Goal: Information Seeking & Learning: Learn about a topic

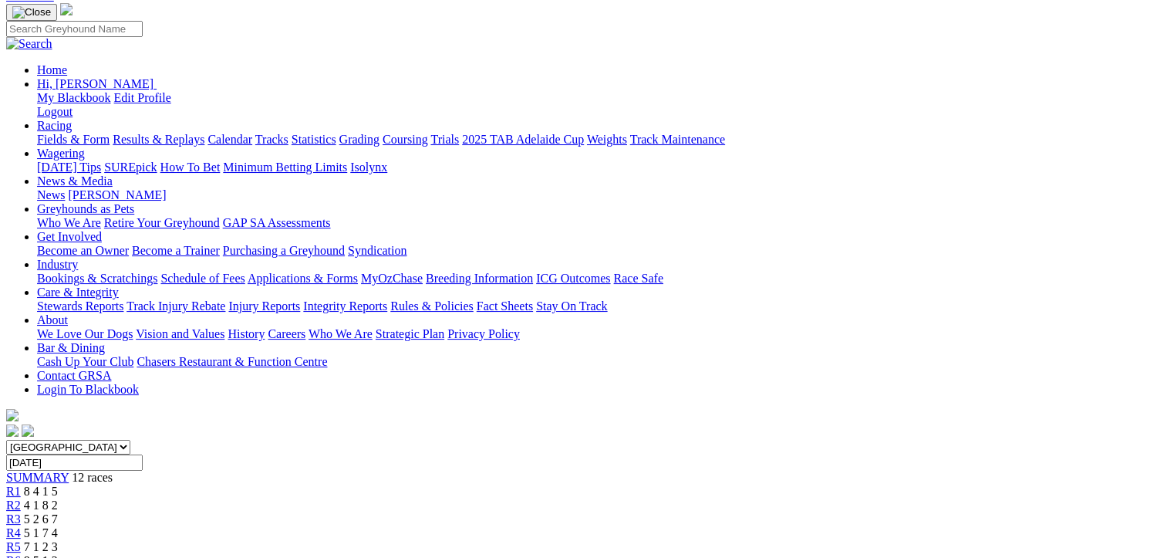
scroll to position [77, 0]
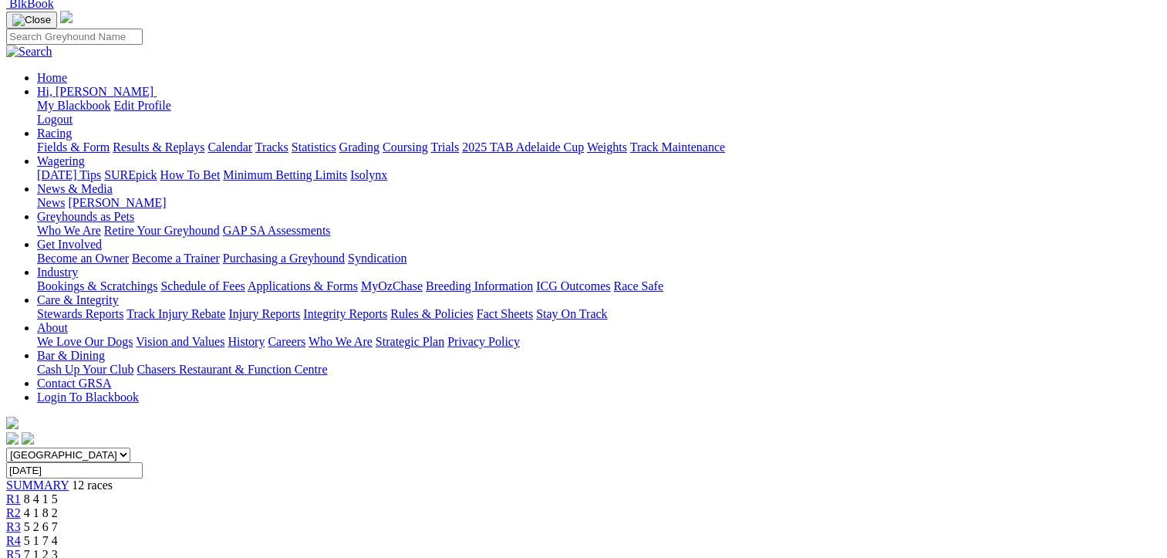
scroll to position [77, 0]
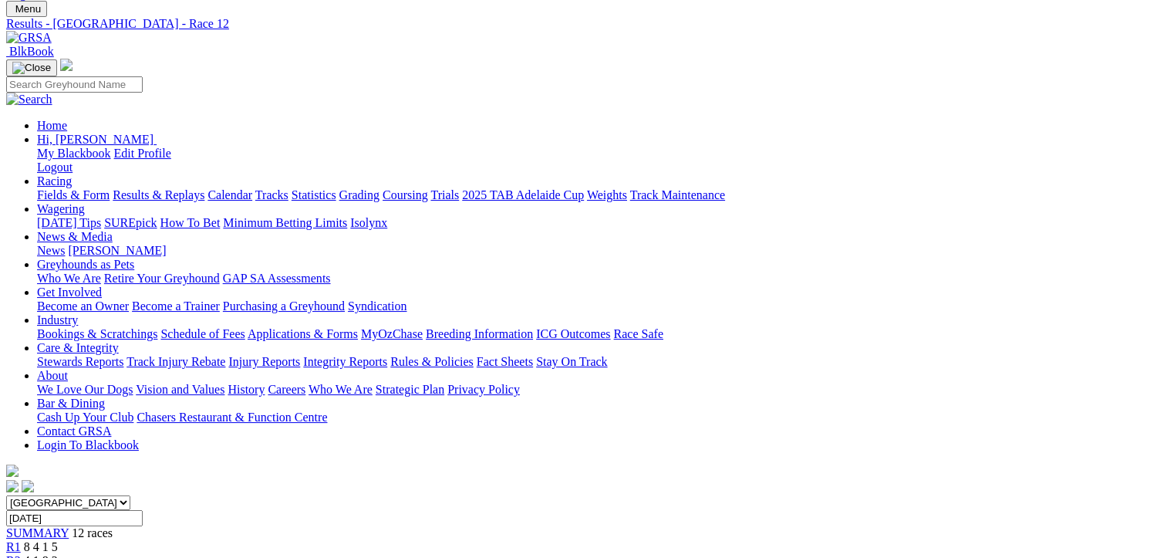
click at [311, 554] on div "R2 4 1 8 2" at bounding box center [583, 561] width 1155 height 14
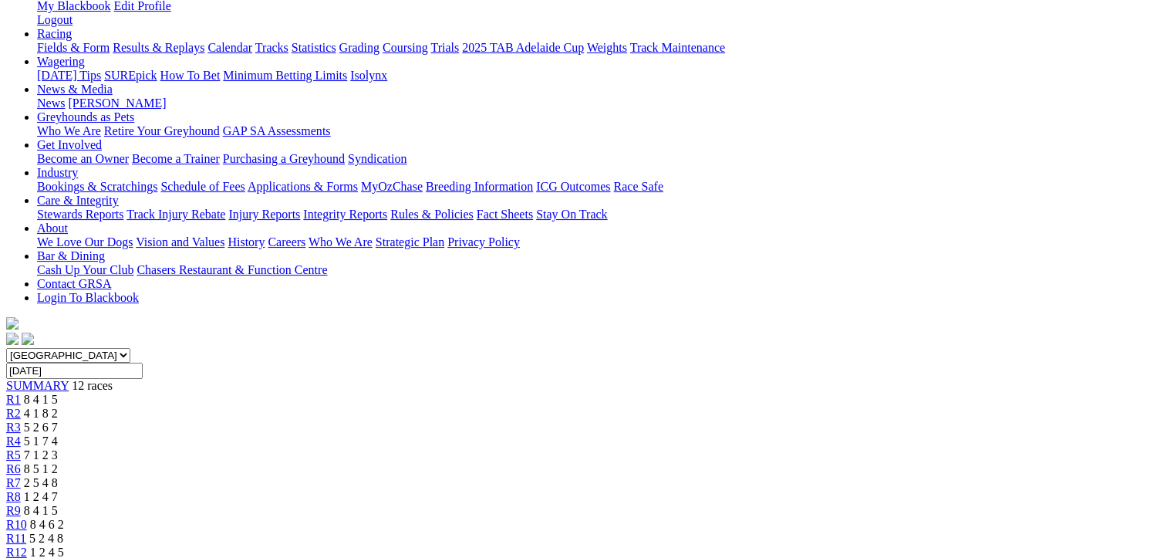
scroll to position [231, 0]
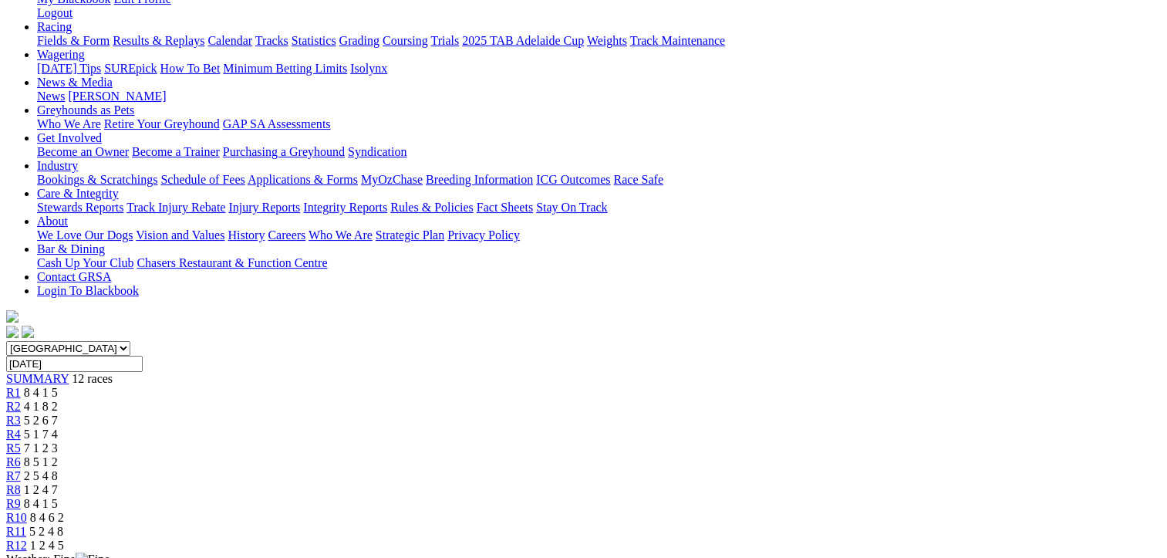
click at [58, 413] on span "5 2 6 7" at bounding box center [41, 419] width 34 height 13
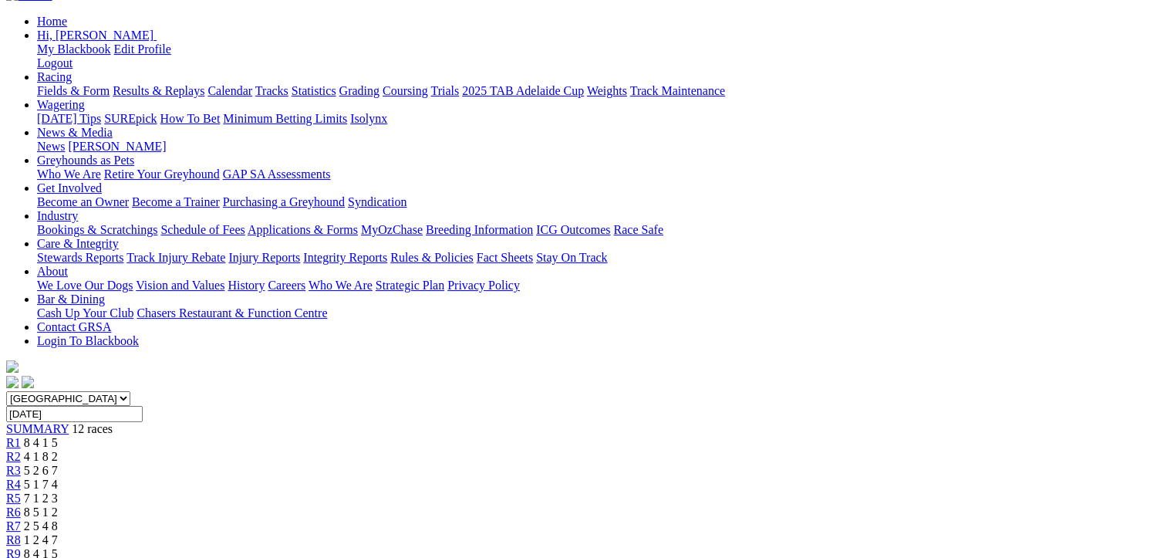
scroll to position [309, 0]
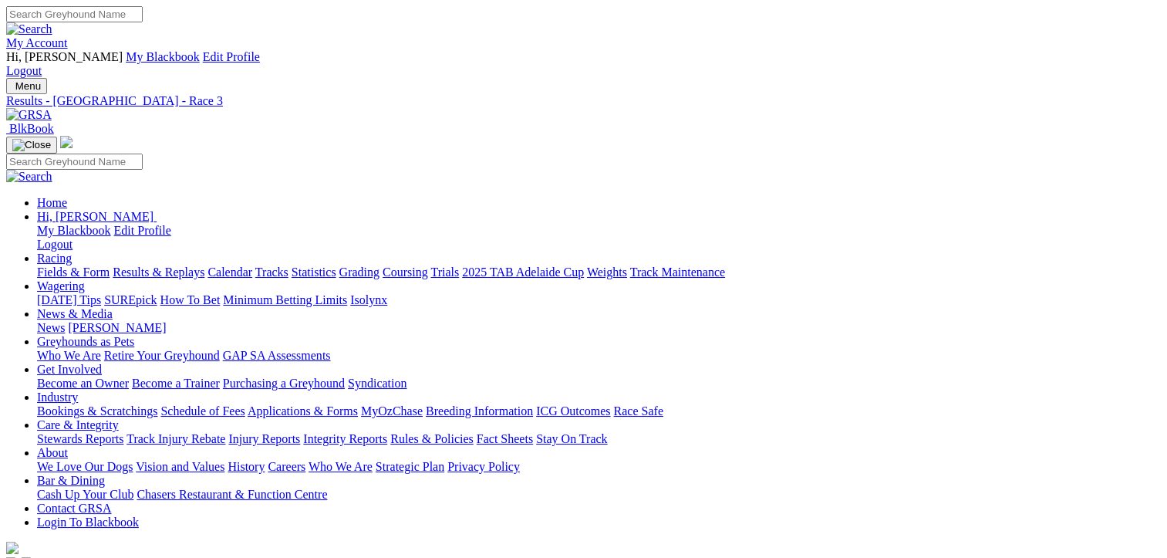
scroll to position [0, 0]
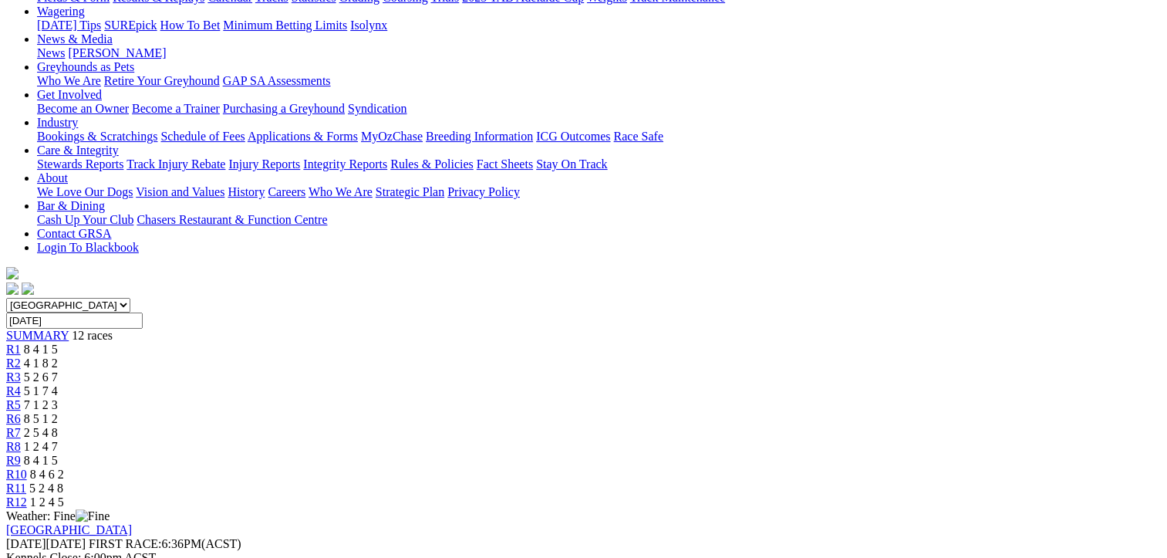
scroll to position [309, 0]
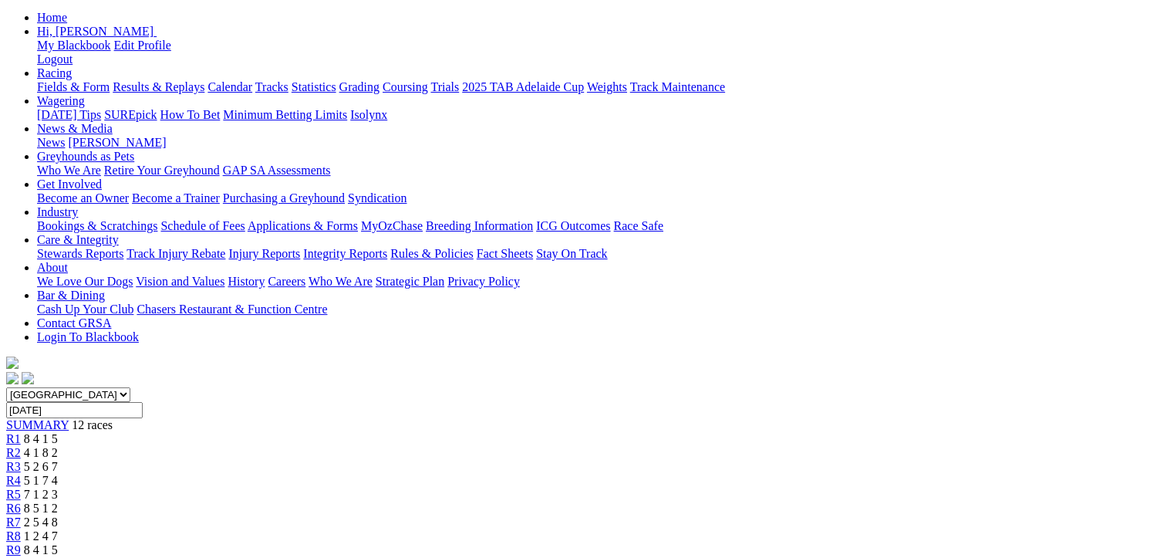
scroll to position [77, 0]
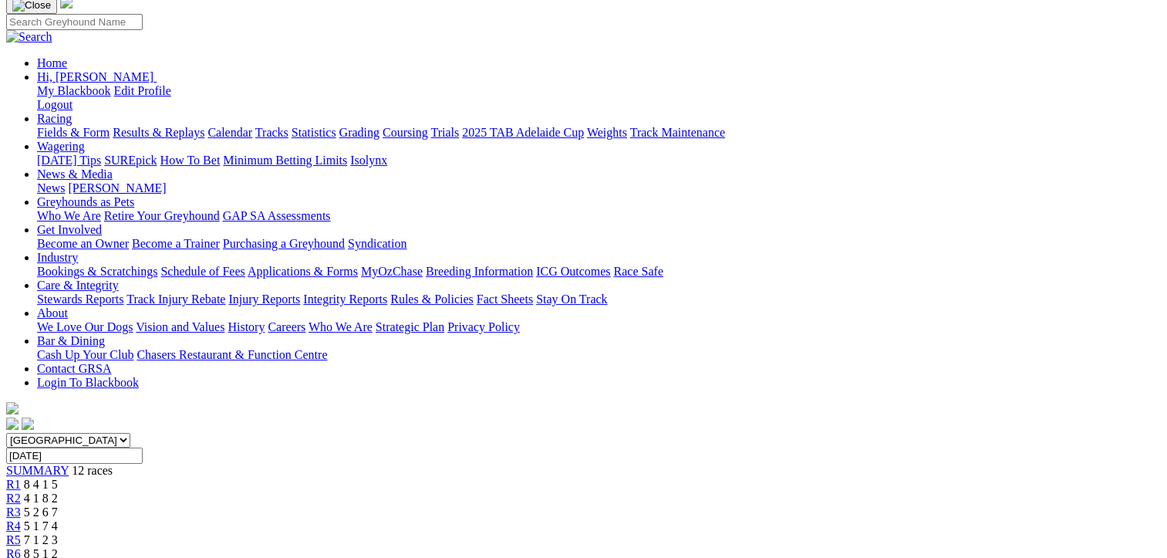
scroll to position [309, 0]
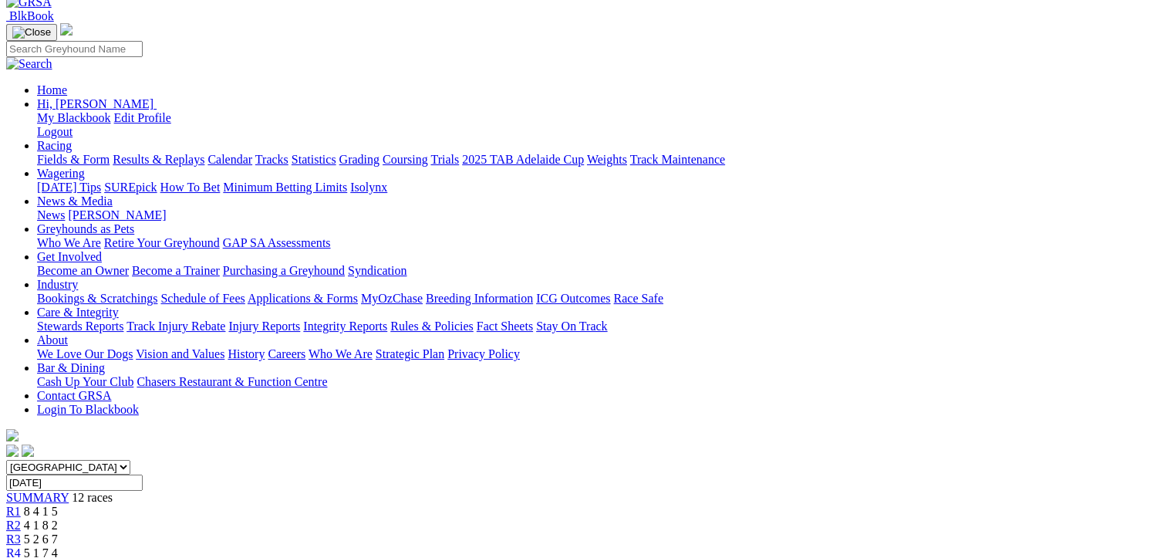
scroll to position [0, 0]
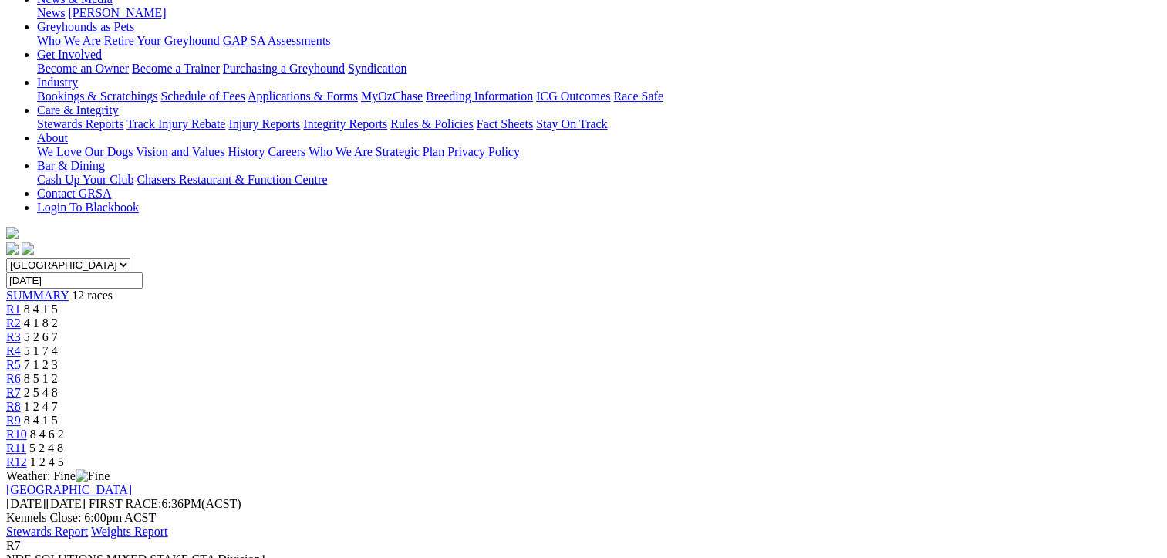
scroll to position [309, 0]
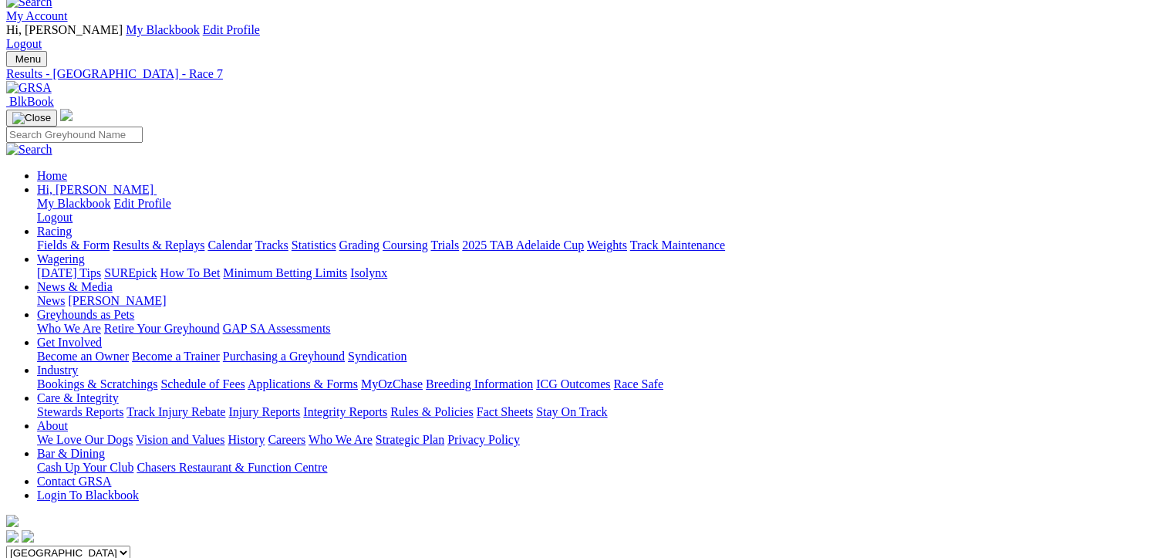
scroll to position [0, 0]
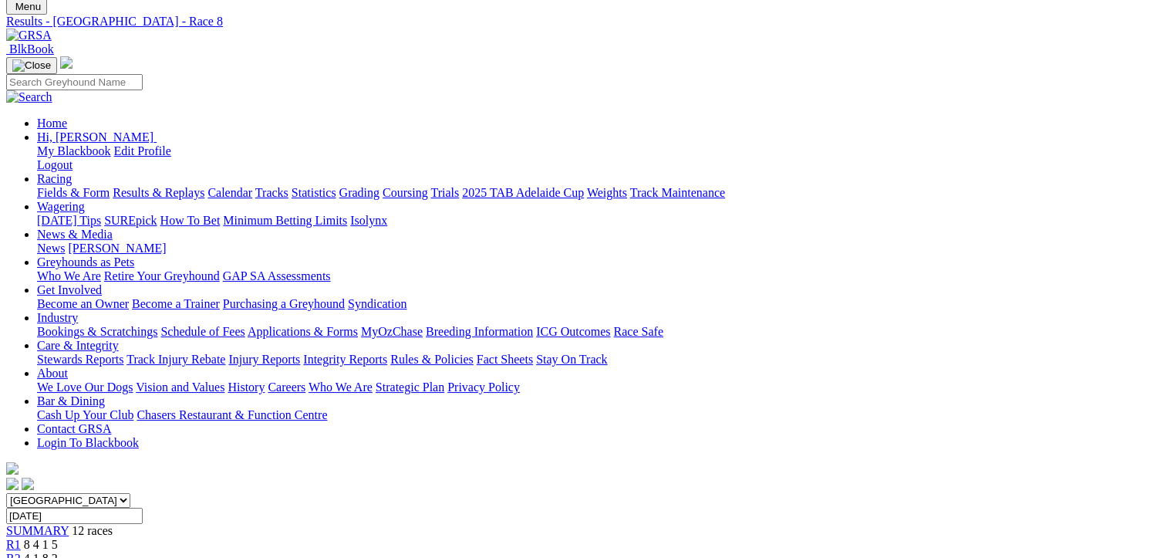
scroll to position [309, 0]
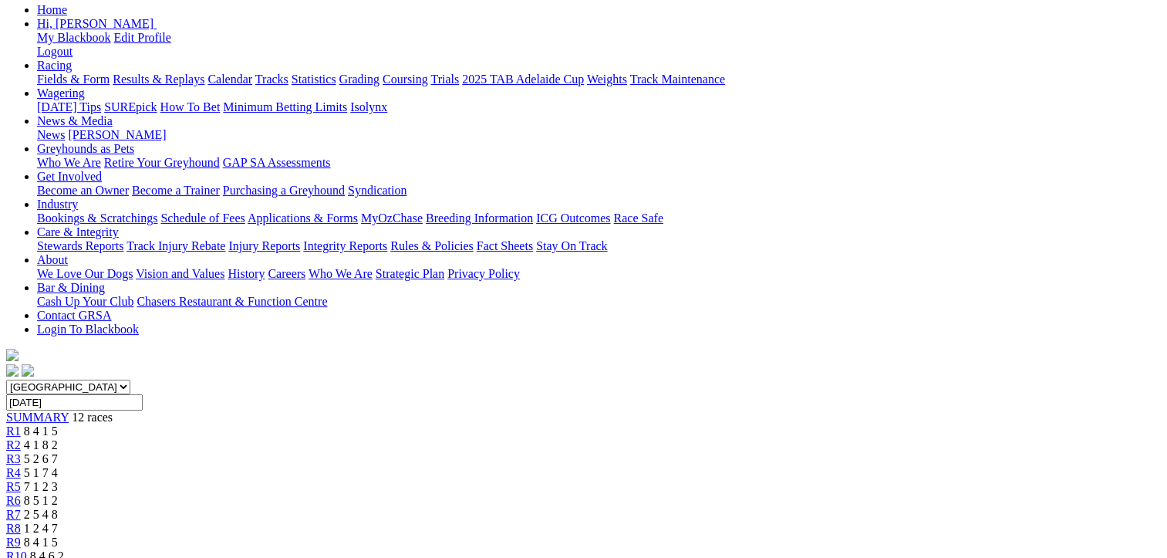
scroll to position [77, 0]
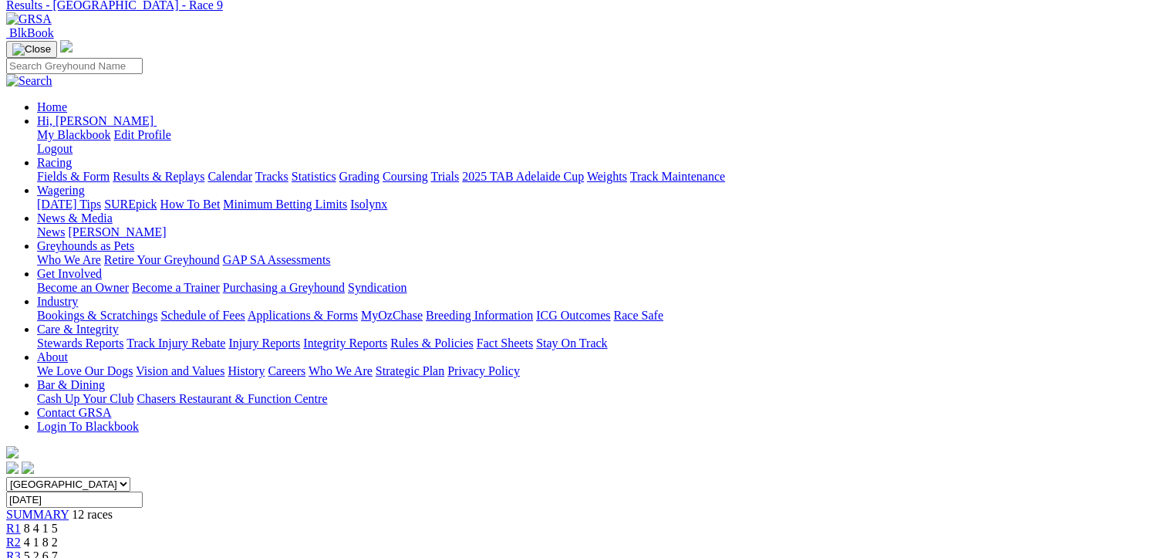
scroll to position [231, 0]
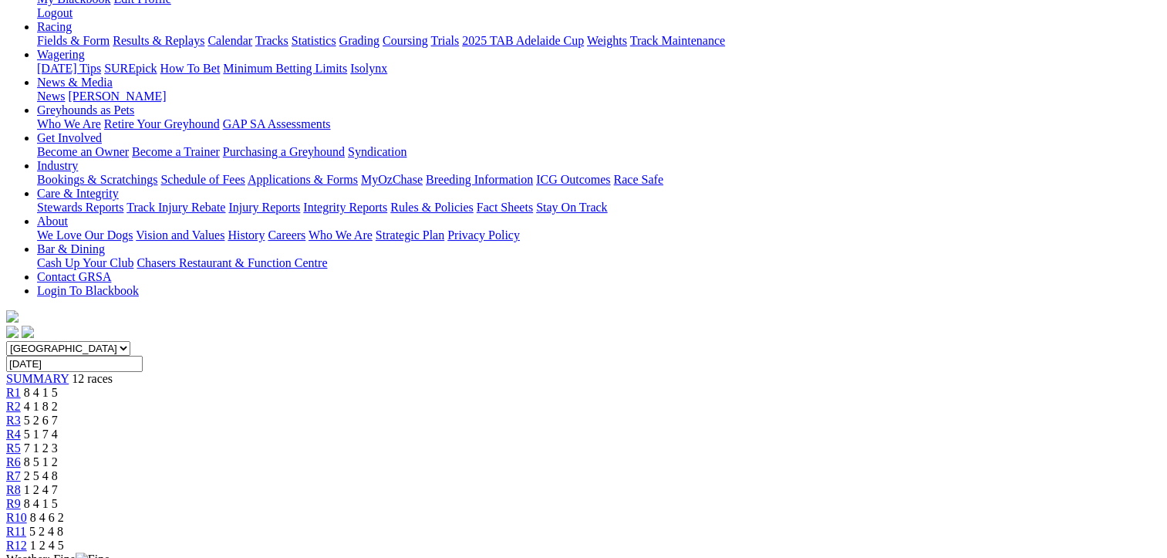
click at [64, 511] on span "8 4 6 2" at bounding box center [47, 517] width 34 height 13
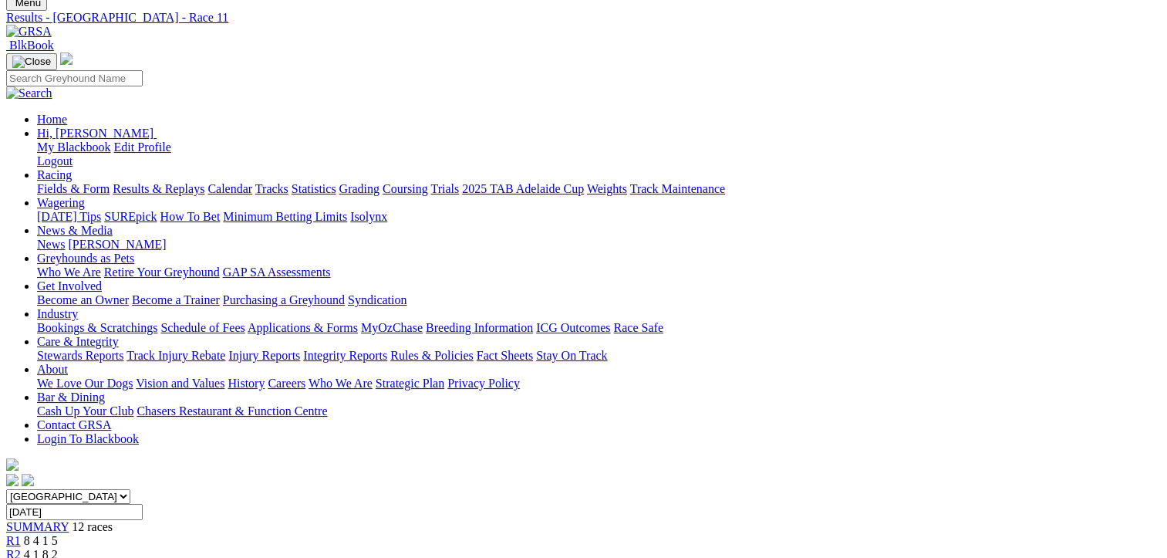
scroll to position [231, 0]
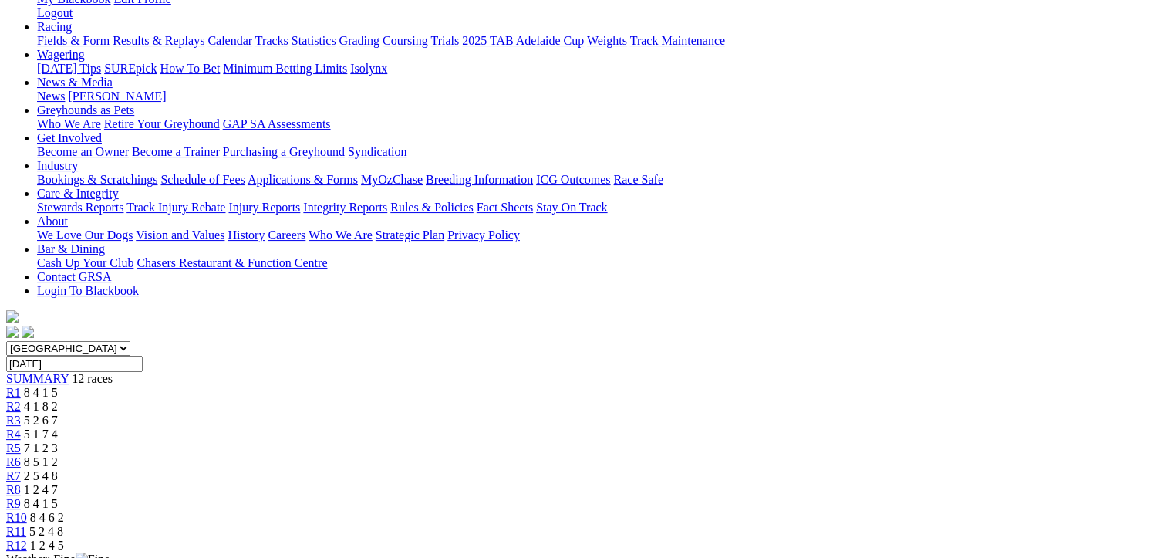
click at [64, 538] on span "1 2 4 5" at bounding box center [47, 544] width 34 height 13
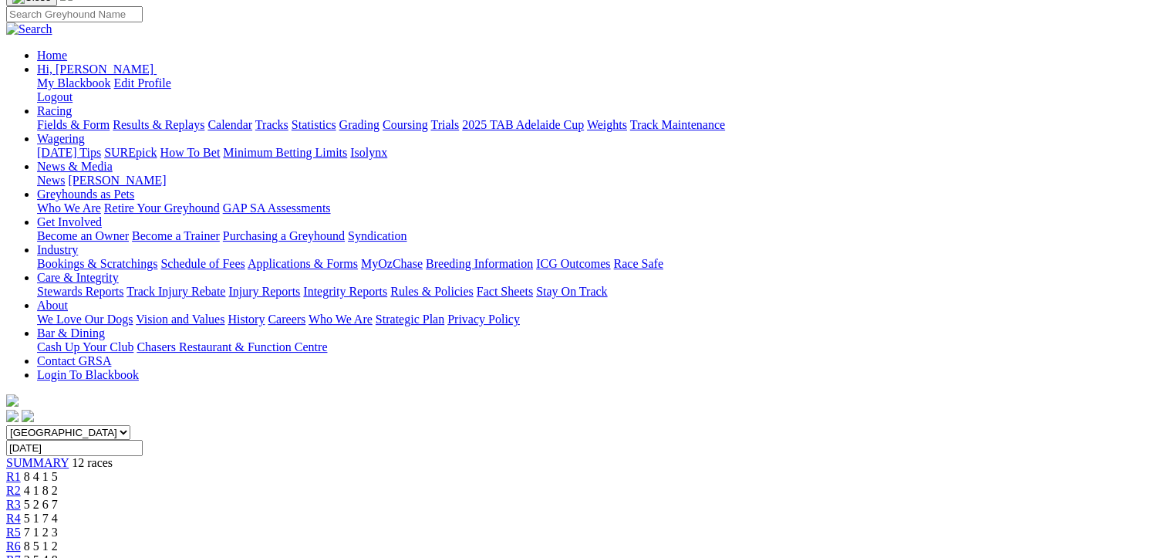
scroll to position [0, 0]
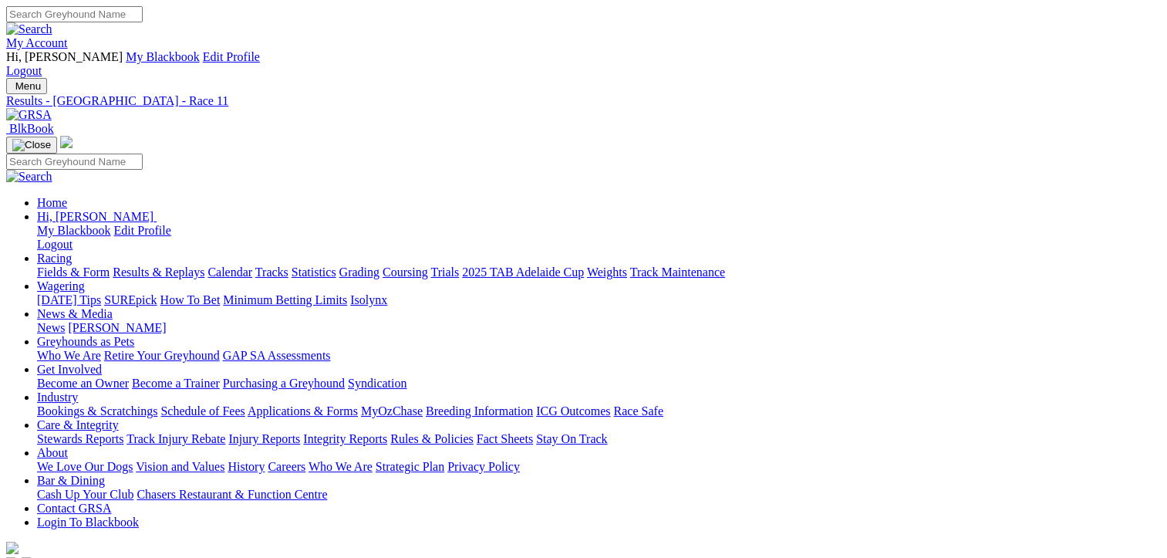
click at [54, 265] on link "Fields & Form" at bounding box center [73, 271] width 73 height 13
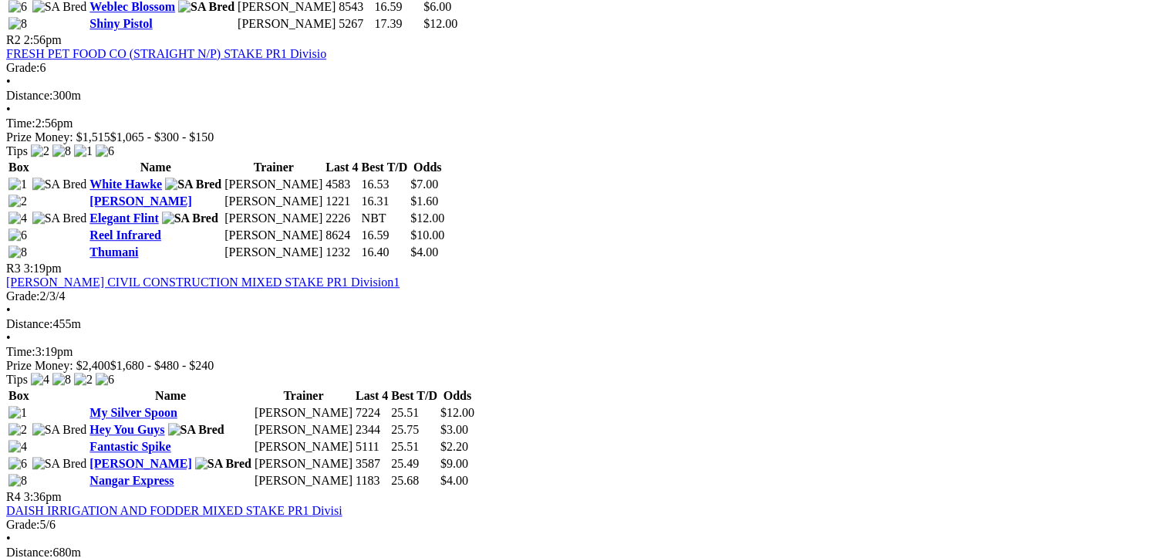
scroll to position [1080, 0]
